Goal: Communication & Community: Answer question/provide support

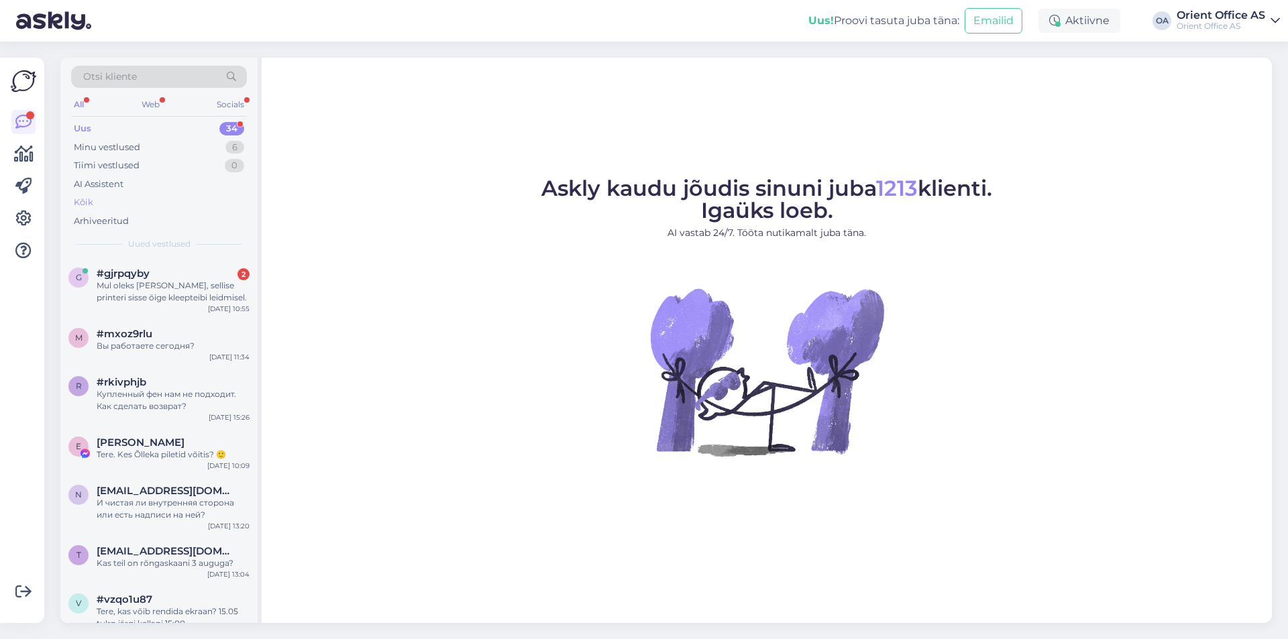
click at [99, 201] on div "Kõik" at bounding box center [159, 202] width 176 height 19
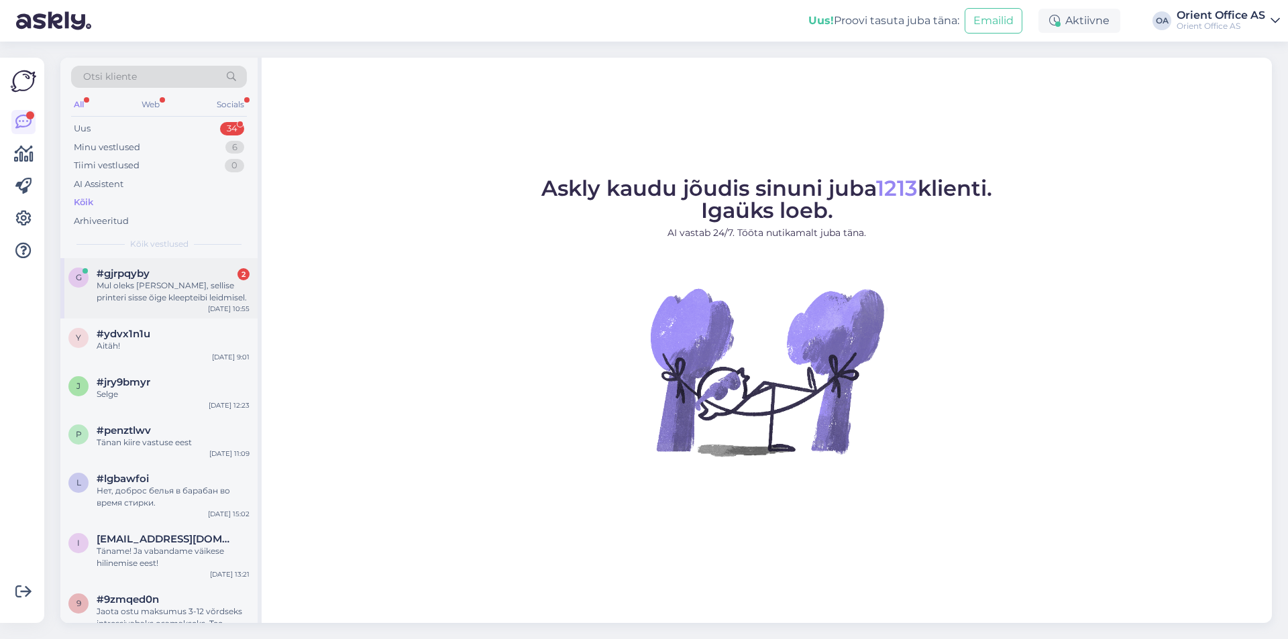
click at [192, 272] on div "#gjrpqyby 2" at bounding box center [173, 274] width 153 height 12
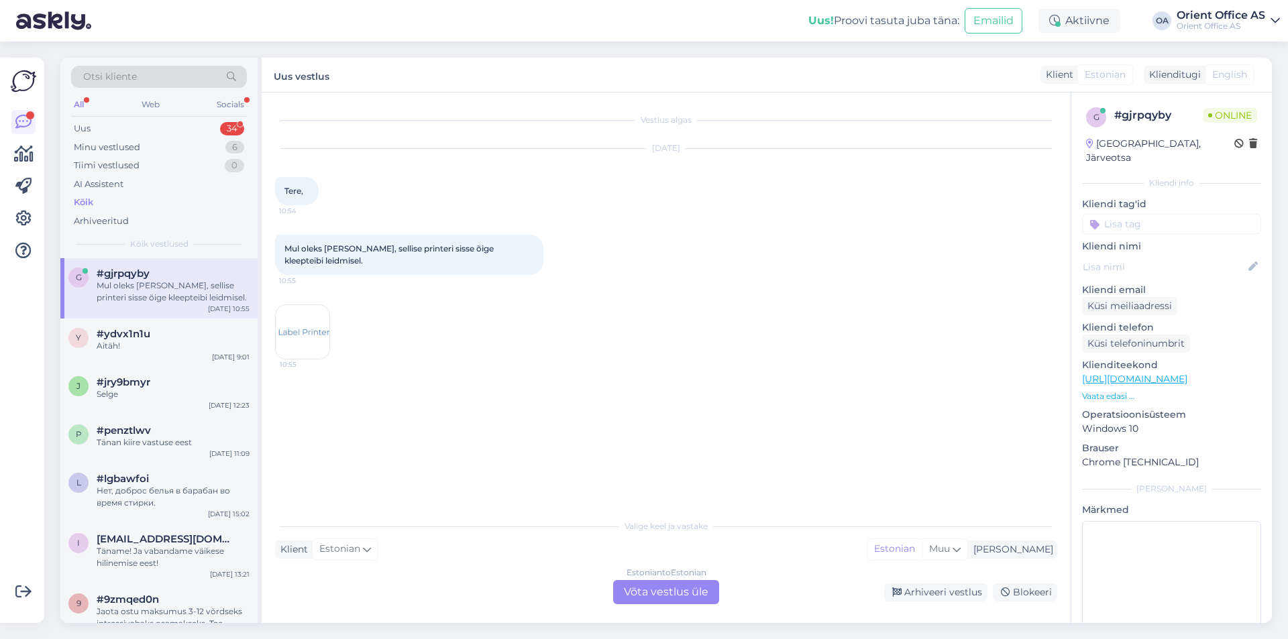
click at [674, 609] on div "Vestlus algas [DATE] Tere, 10:54 Mul oleks [PERSON_NAME], sellise printeri siss…" at bounding box center [666, 358] width 809 height 531
drag, startPoint x: 666, startPoint y: 601, endPoint x: 662, endPoint y: 593, distance: 9.0
click at [662, 594] on div "Estonian to Estonian Võta vestlus üle" at bounding box center [666, 592] width 106 height 24
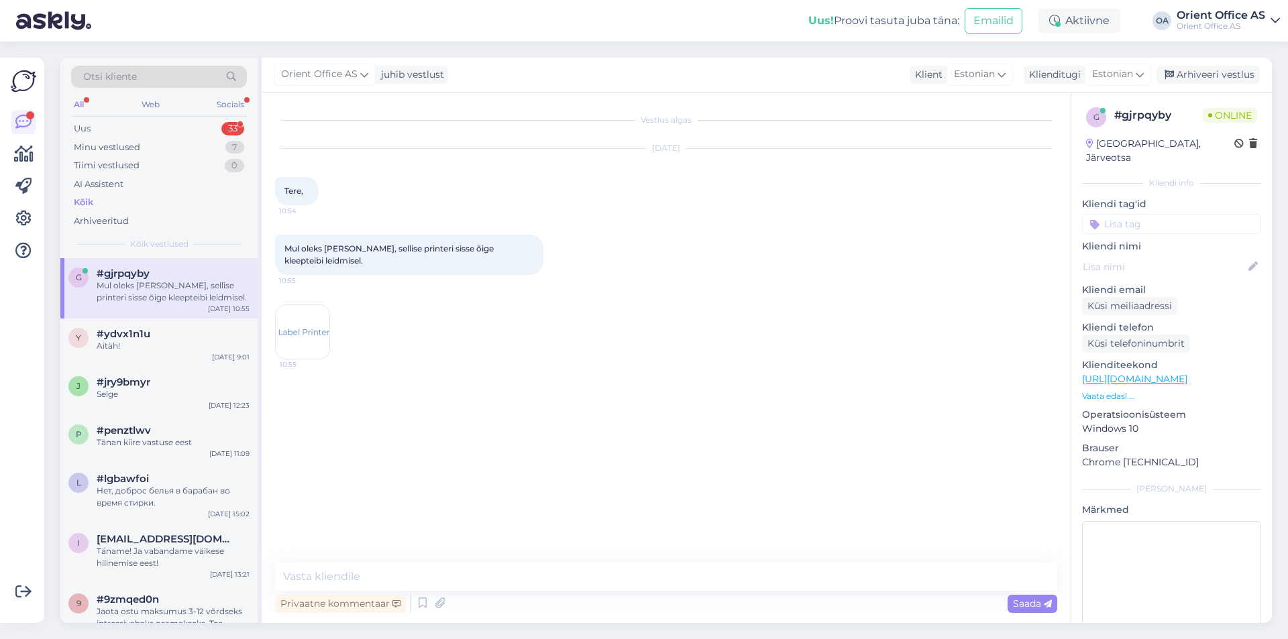
click at [294, 323] on img at bounding box center [303, 332] width 54 height 54
click at [350, 572] on textarea at bounding box center [666, 577] width 782 height 28
type textarea "Tere!"
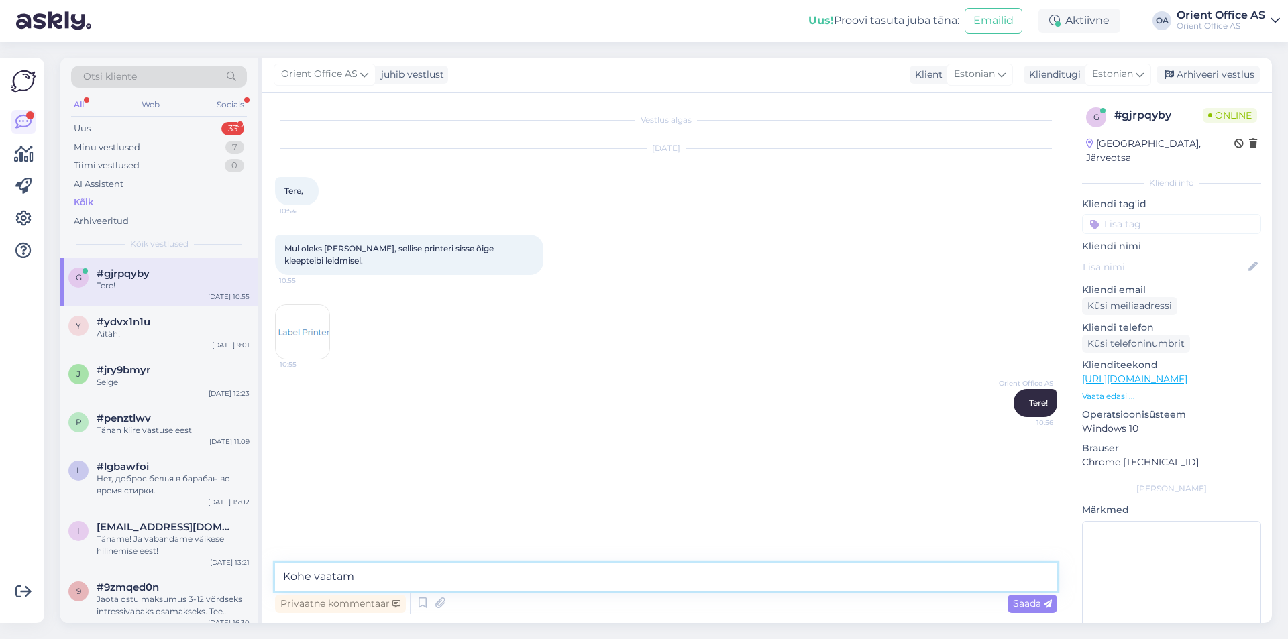
type textarea "Kohe vaatame"
click at [321, 313] on img at bounding box center [303, 332] width 54 height 54
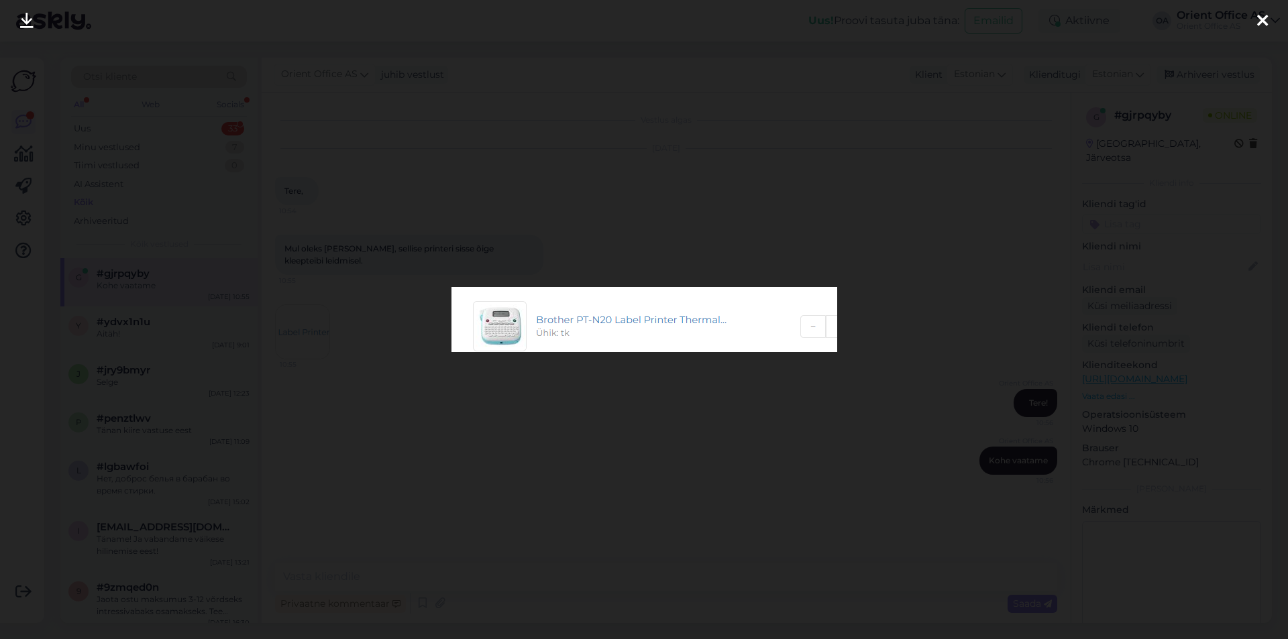
click at [996, 70] on div at bounding box center [644, 319] width 1288 height 639
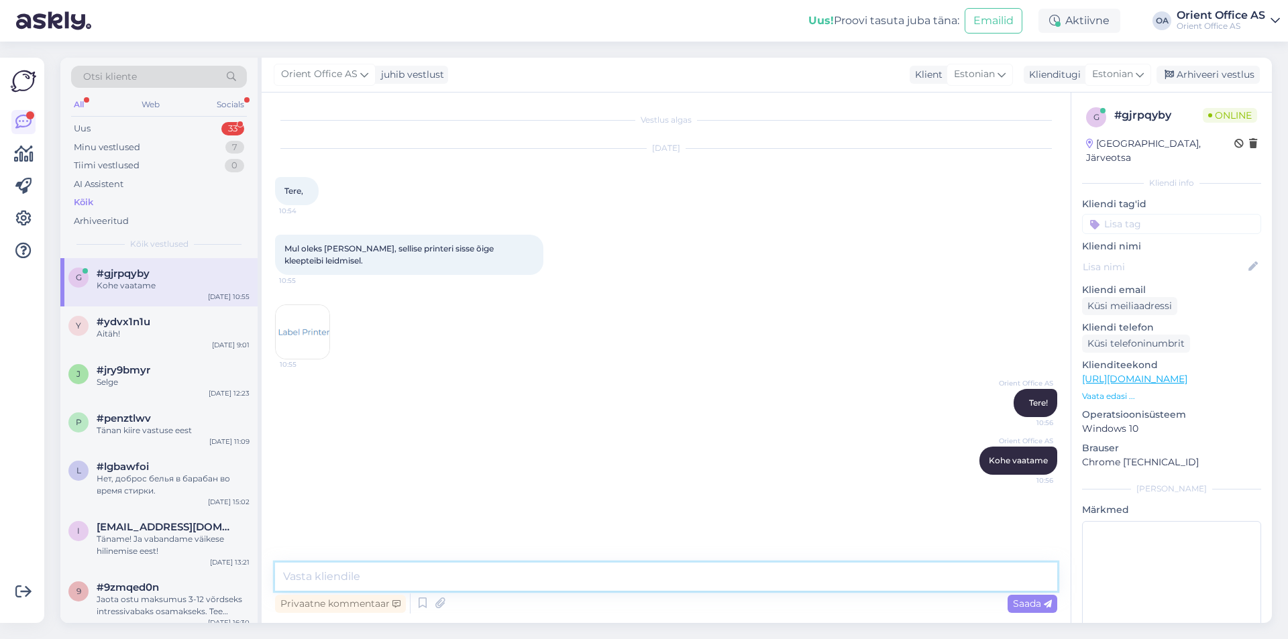
click at [370, 570] on textarea at bounding box center [666, 577] width 782 height 28
click at [295, 328] on img at bounding box center [303, 332] width 54 height 54
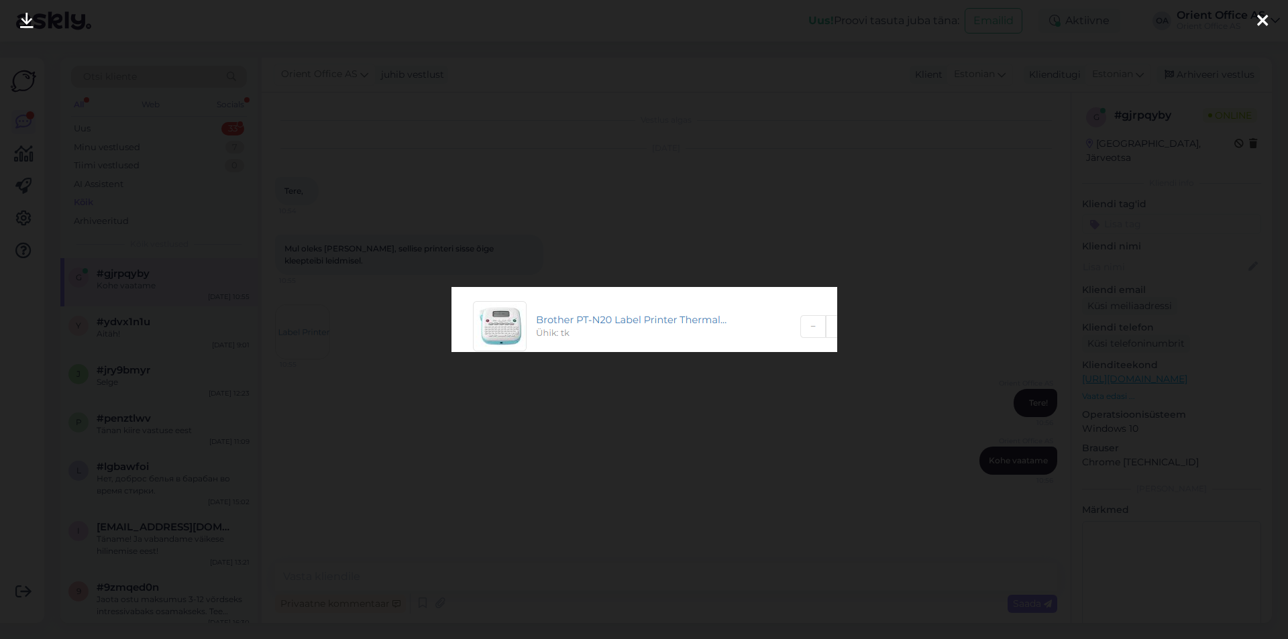
click at [854, 105] on div at bounding box center [644, 319] width 1288 height 639
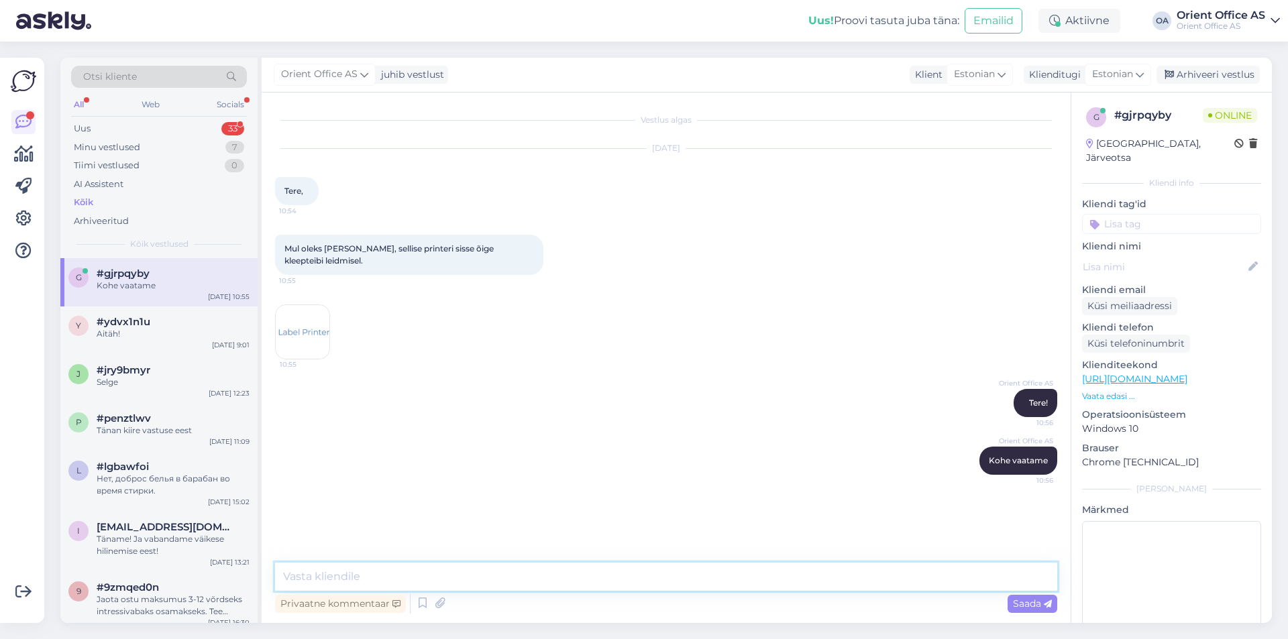
click at [373, 586] on textarea at bounding box center [666, 577] width 782 height 28
click at [373, 582] on textarea at bounding box center [666, 577] width 782 height 28
type textarea "Meil kohe laos ei ole aga saame täitsa tellida"
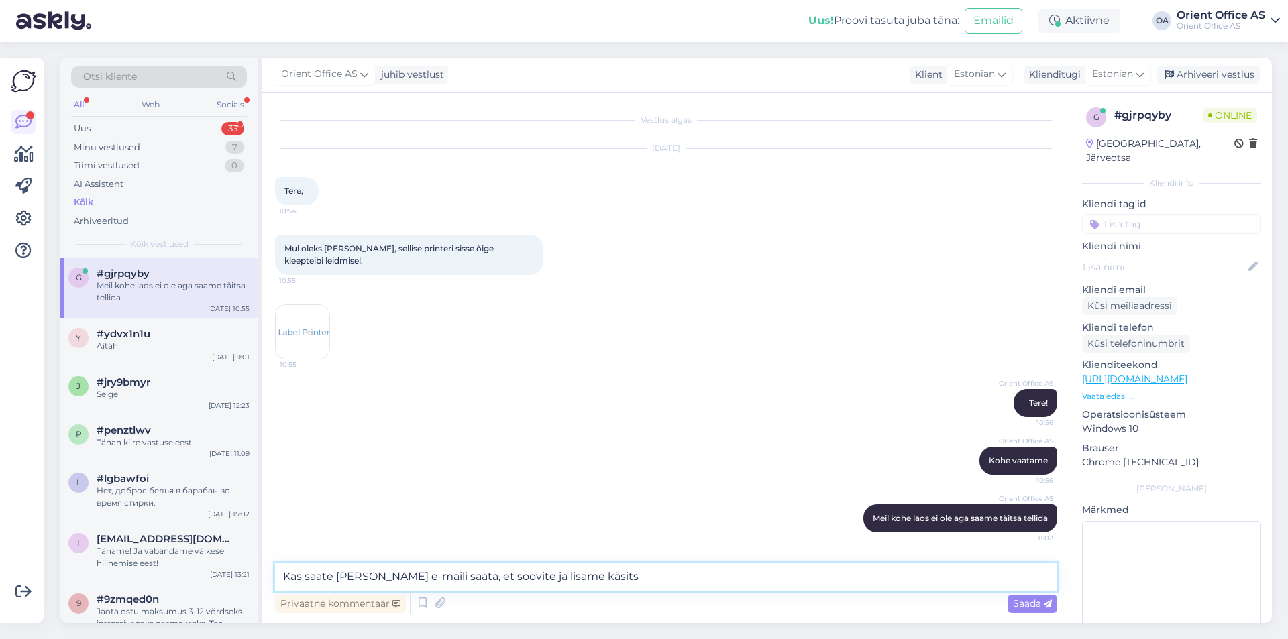
type textarea "Kas saate [PERSON_NAME] e-maili saata, et soovite ja lisame käsitsi"
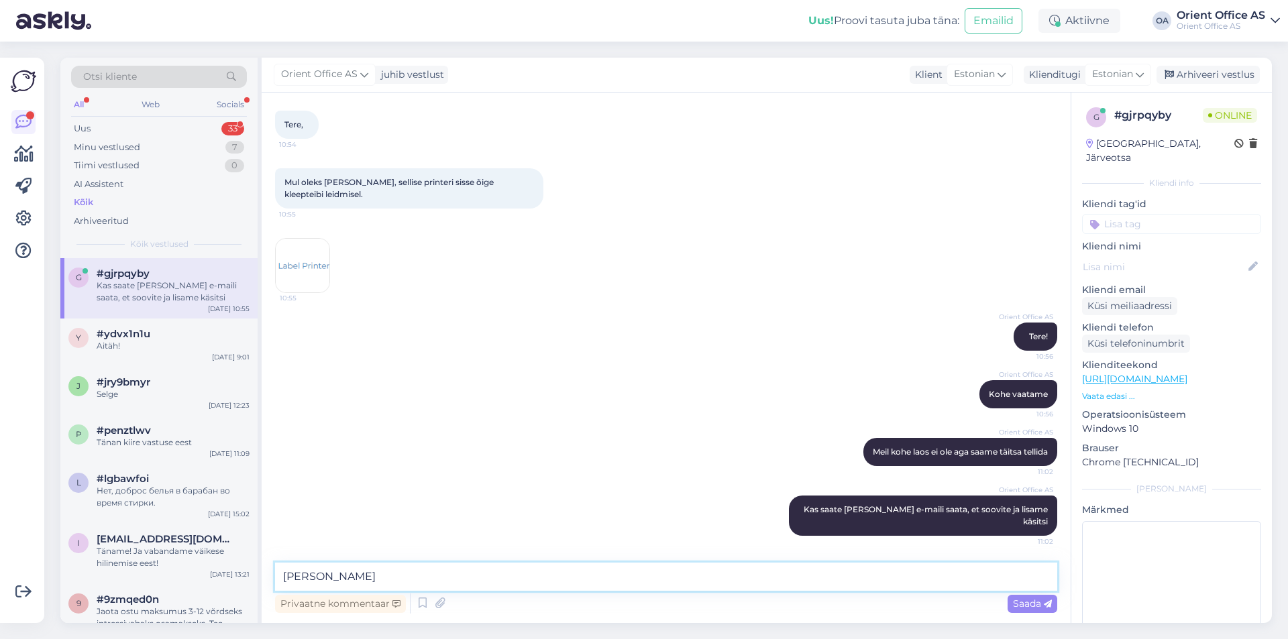
type textarea "J"
